Goal: Check status

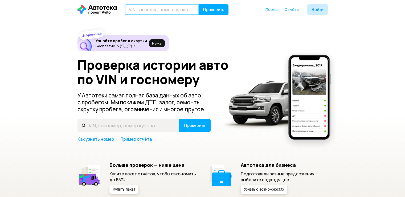
drag, startPoint x: 0, startPoint y: 0, endPoint x: 138, endPoint y: 7, distance: 137.9
click at [138, 7] on input "text" at bounding box center [162, 9] width 74 height 11
type input "[US_VEHICLE_IDENTIFICATION_NUMBER]"
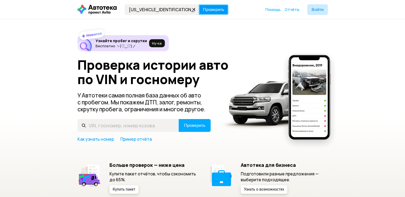
click at [213, 12] on button "Проверить" at bounding box center [214, 9] width 30 height 11
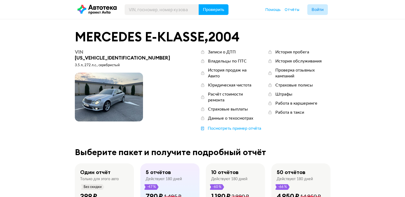
click at [108, 51] on div "VIN [US_VEHICLE_IDENTIFICATION_NUMBER]" at bounding box center [124, 55] width 99 height 12
copy div "[US_VEHICLE_IDENTIFICATION_NUMBER]"
